Goal: Navigation & Orientation: Find specific page/section

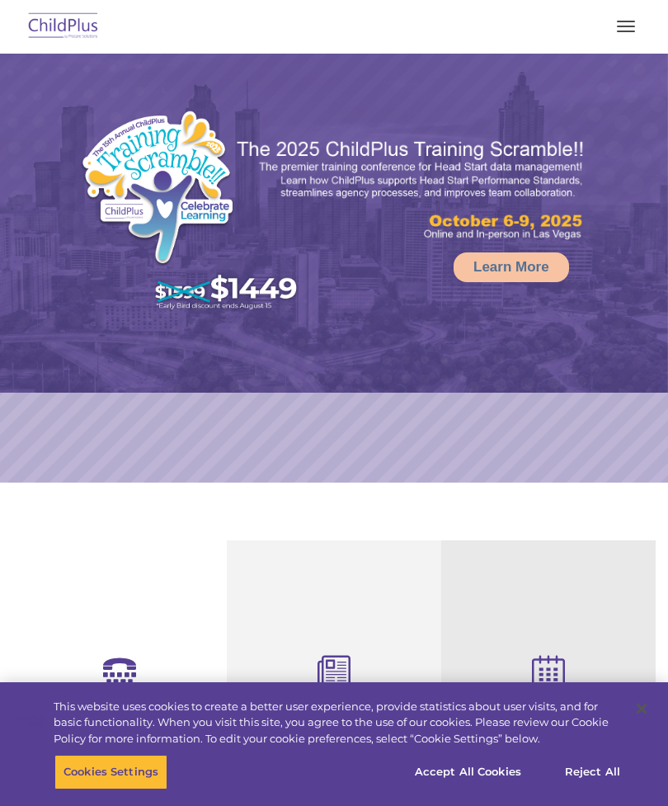
select select "MEDIUM"
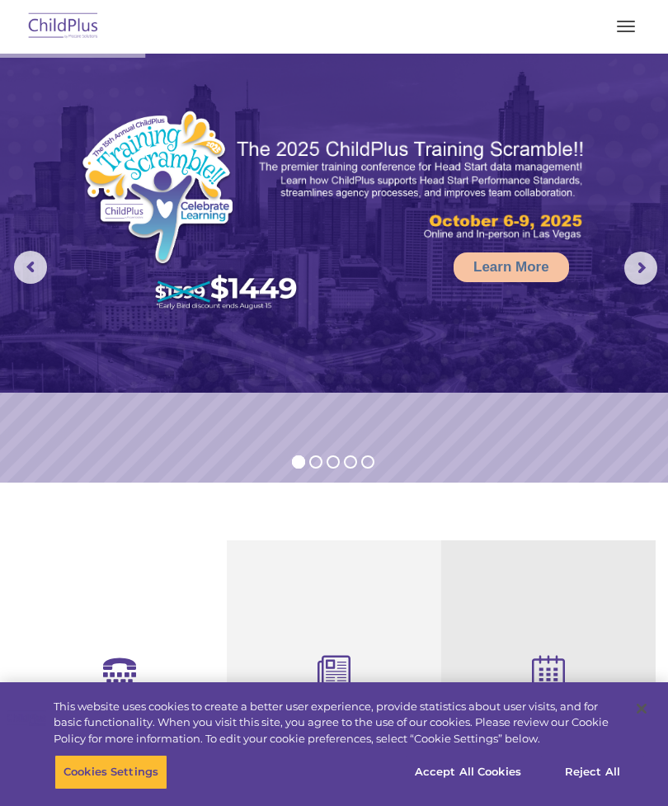
click at [615, 32] on button "button" at bounding box center [626, 26] width 35 height 26
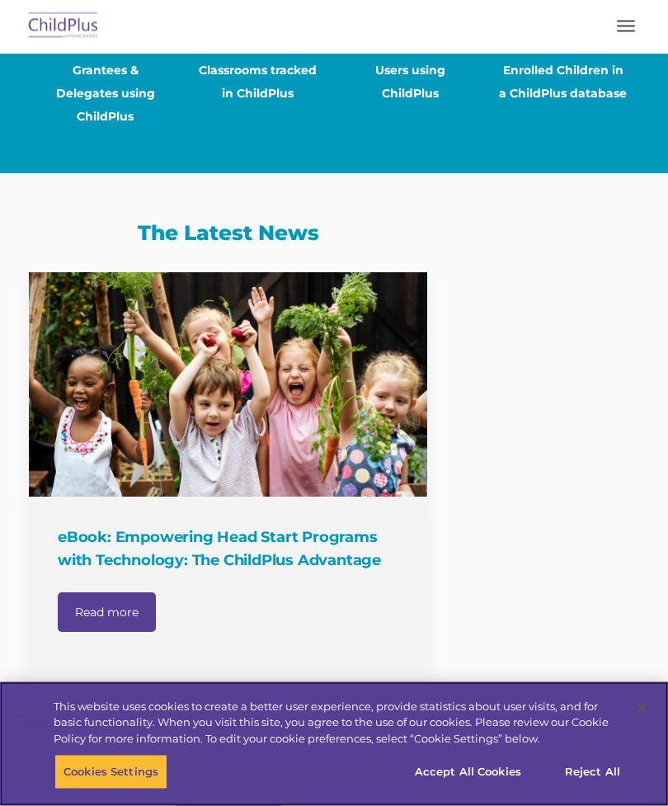
scroll to position [1501, 0]
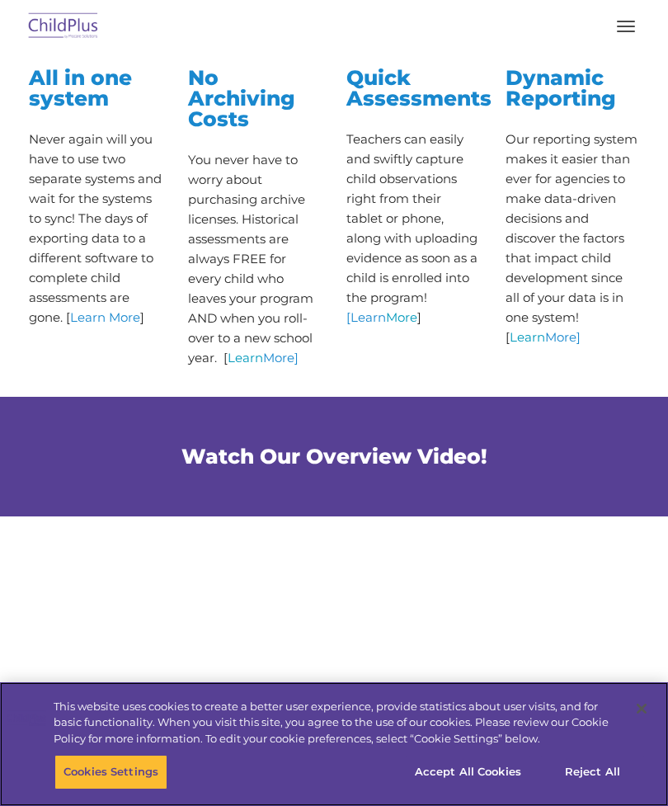
scroll to position [739, 0]
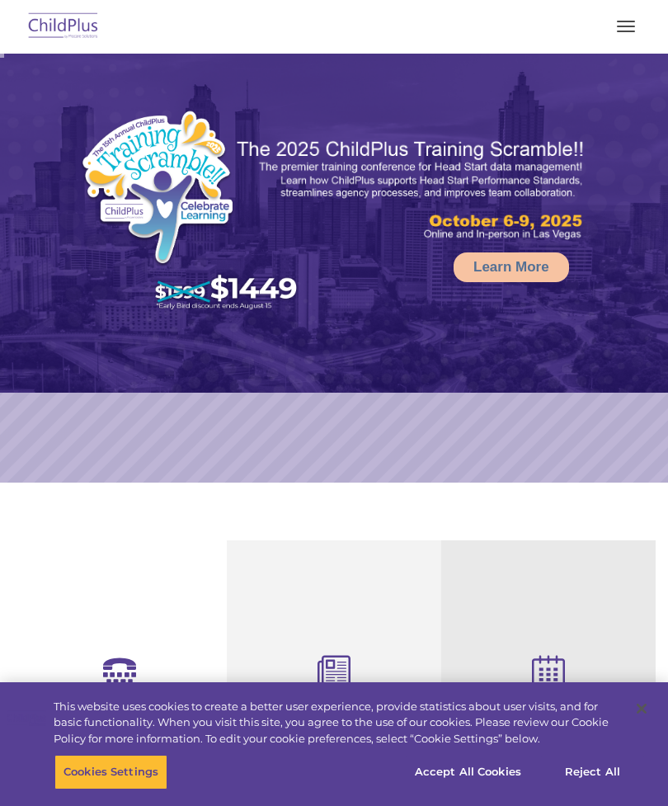
select select "MEDIUM"
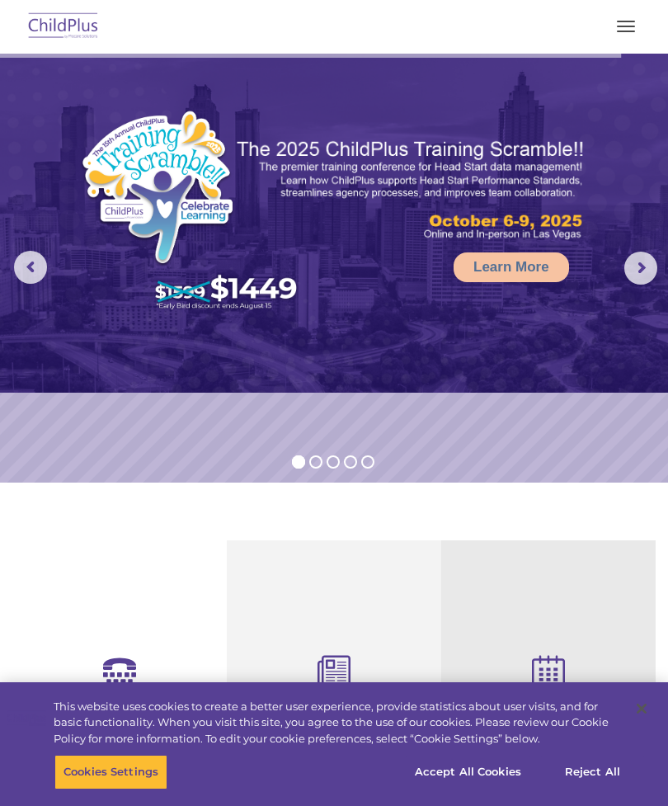
click at [641, 264] on rs-arrow at bounding box center [640, 268] width 33 height 33
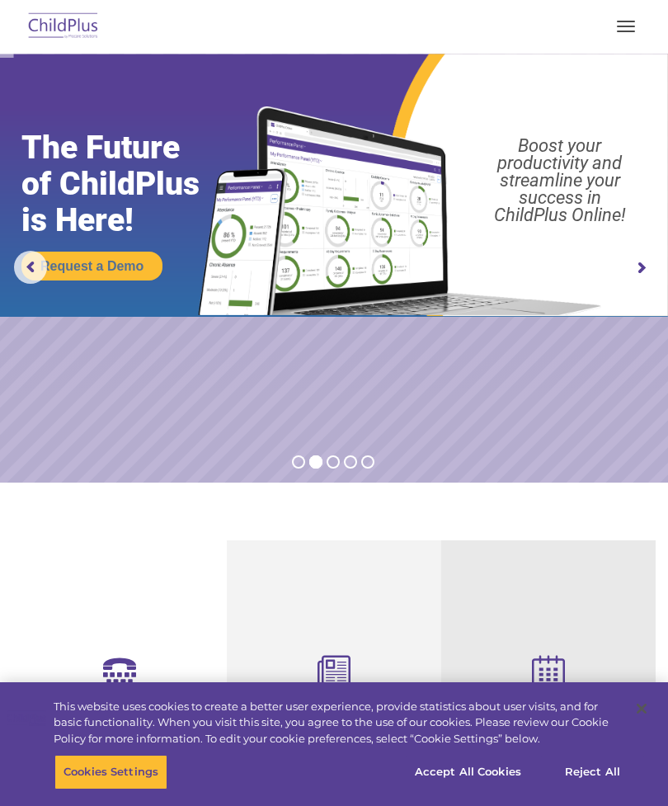
click at [641, 261] on rs-arrow at bounding box center [640, 268] width 33 height 33
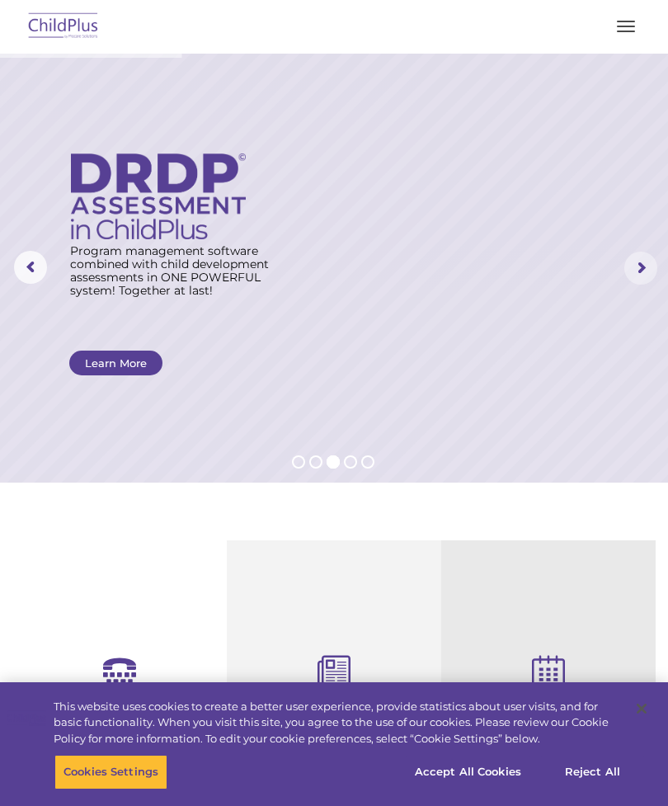
click at [642, 262] on rs-arrow at bounding box center [640, 268] width 33 height 33
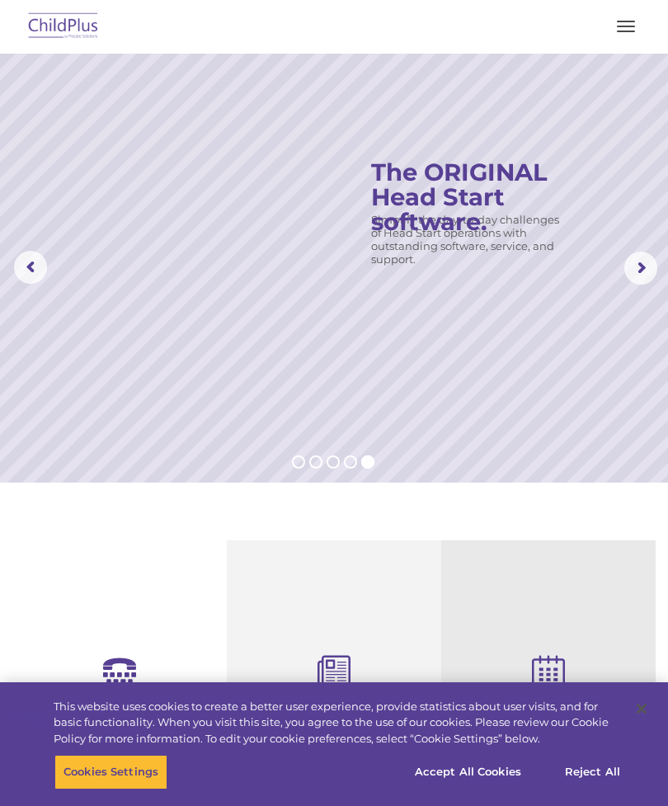
click at [633, 265] on rs-arrow at bounding box center [640, 268] width 33 height 33
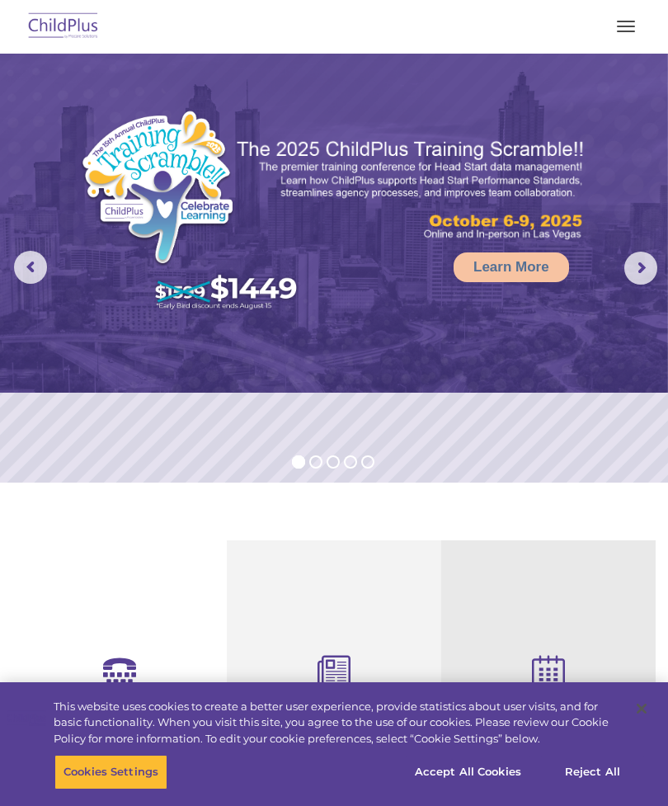
click at [619, 24] on button "button" at bounding box center [626, 26] width 35 height 26
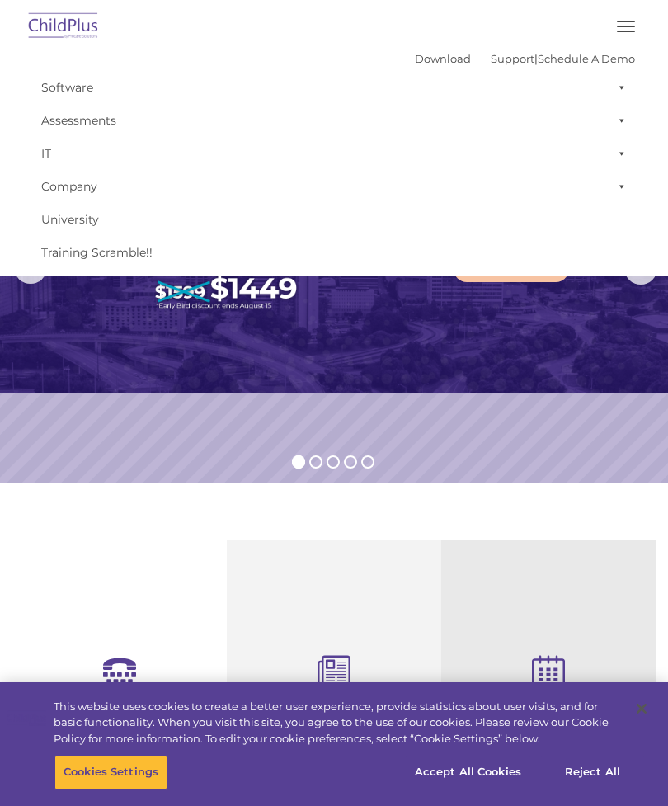
click at [628, 31] on span "button" at bounding box center [626, 32] width 18 height 2
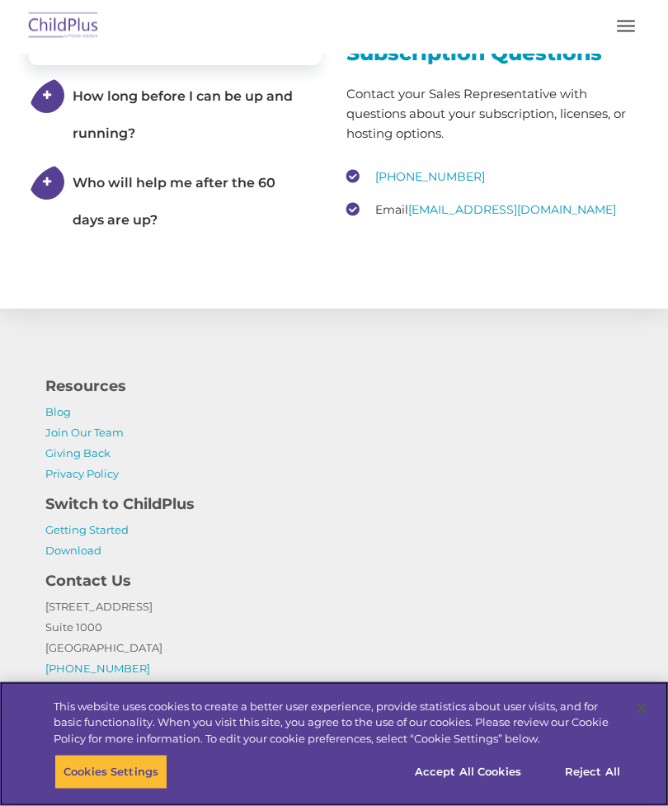
scroll to position [3291, 0]
